Goal: Task Accomplishment & Management: Complete application form

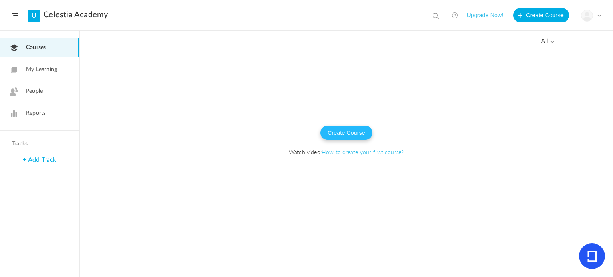
click at [344, 137] on button "Create Course" at bounding box center [346, 133] width 52 height 14
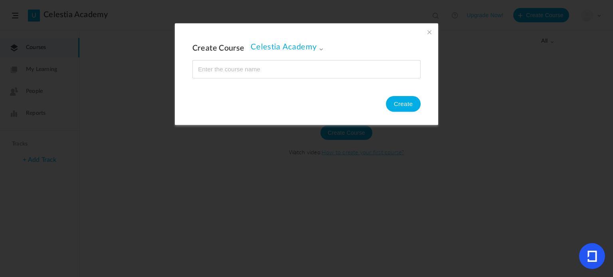
click at [287, 67] on input "name" at bounding box center [307, 69] width 228 height 18
type input "History Year 2"
click at [407, 109] on button "Create" at bounding box center [403, 104] width 35 height 16
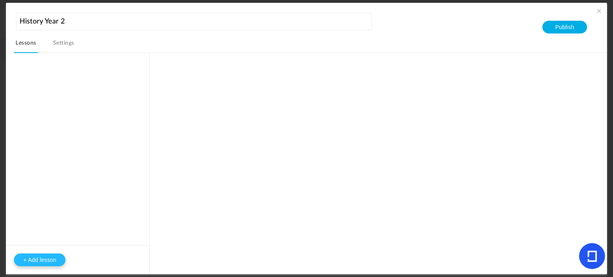
click at [48, 255] on button "+ Add lesson" at bounding box center [39, 260] width 51 height 13
type input "Lesson 1"
type input "0"
type input "Step 1"
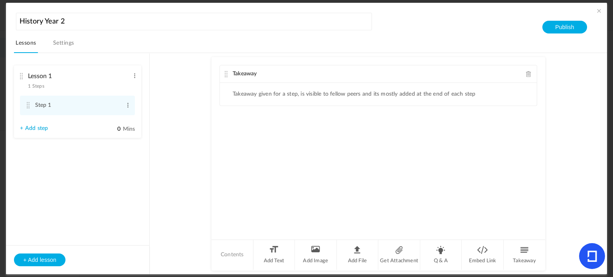
click at [61, 42] on link "Settings" at bounding box center [63, 45] width 24 height 15
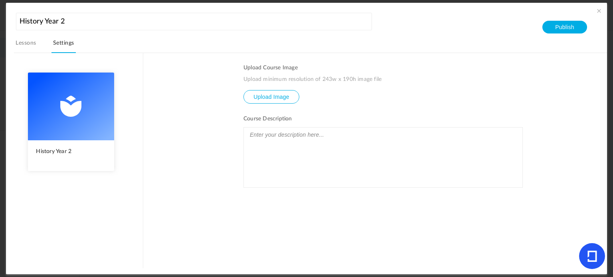
click at [0, 46] on section "History Year 2 Lessons Settings Publish History Year 2 [GEOGRAPHIC_DATA] Upload…" at bounding box center [306, 138] width 613 height 277
click at [18, 45] on link "Lessons" at bounding box center [26, 45] width 24 height 15
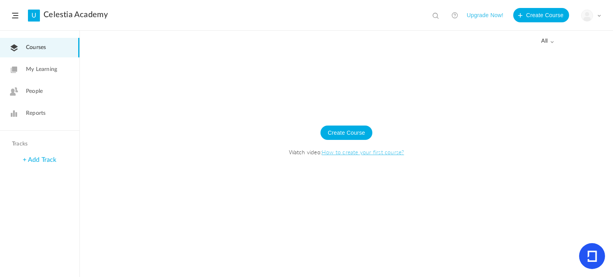
click at [492, 15] on button "Upgrade Now!" at bounding box center [485, 15] width 37 height 14
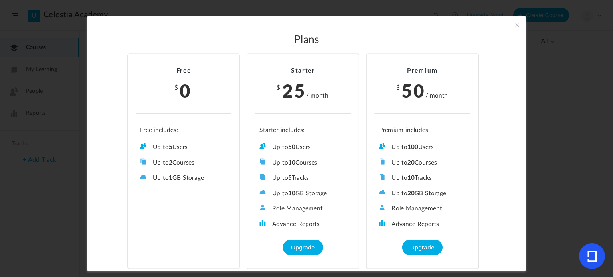
click at [516, 28] on span at bounding box center [517, 25] width 9 height 9
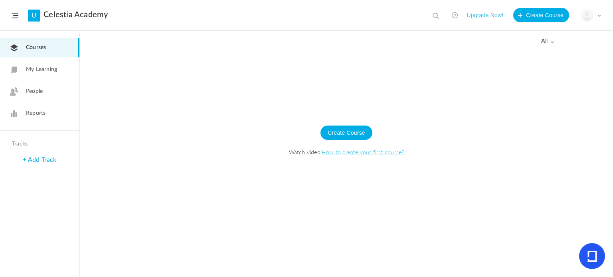
click at [42, 69] on span "My Learning" at bounding box center [41, 69] width 31 height 8
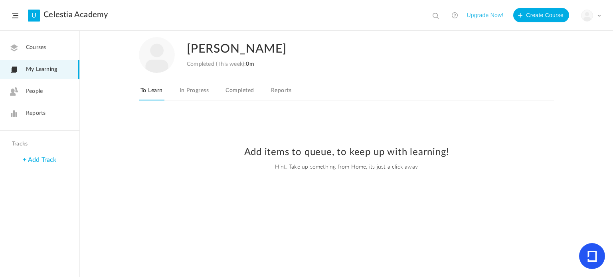
click at [47, 43] on link "Courses" at bounding box center [39, 48] width 79 height 20
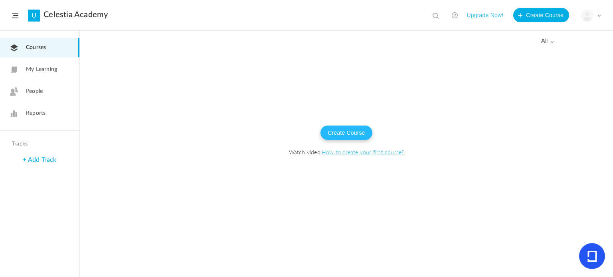
click at [356, 134] on button "Create Course" at bounding box center [346, 133] width 52 height 14
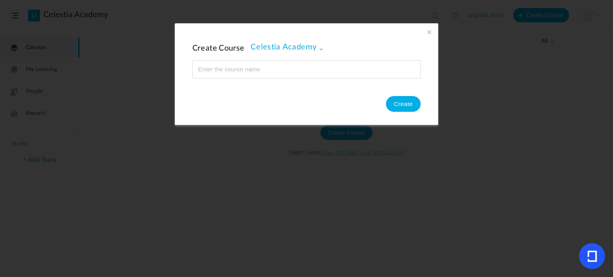
click at [270, 65] on input "name" at bounding box center [307, 69] width 228 height 18
type input "H"
type input "English"
click at [397, 101] on button "Create" at bounding box center [403, 104] width 35 height 16
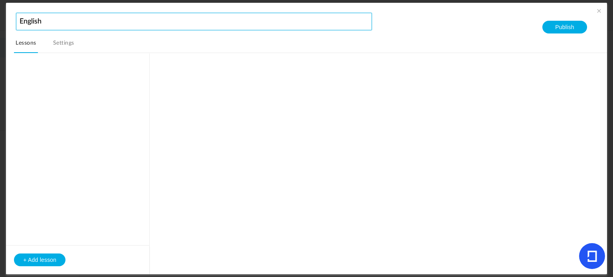
click at [56, 17] on input "English" at bounding box center [194, 22] width 356 height 18
type input "E"
type input "H"
type input "Year 2 History"
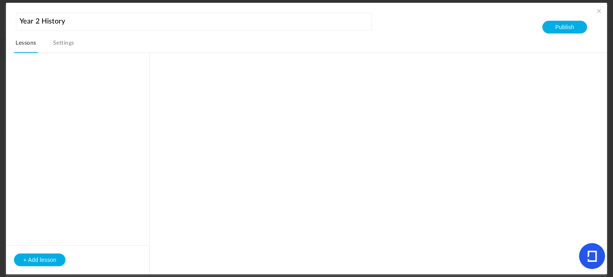
click at [43, 253] on div "+ Add lesson" at bounding box center [77, 259] width 143 height 29
click at [40, 260] on button "+ Add lesson" at bounding box center [39, 260] width 51 height 13
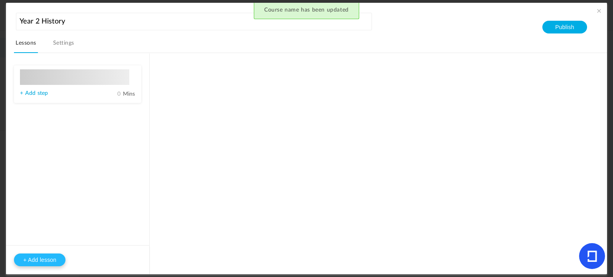
type input "Lesson 1"
type input "0"
type input "Step 1"
